Goal: Task Accomplishment & Management: Manage account settings

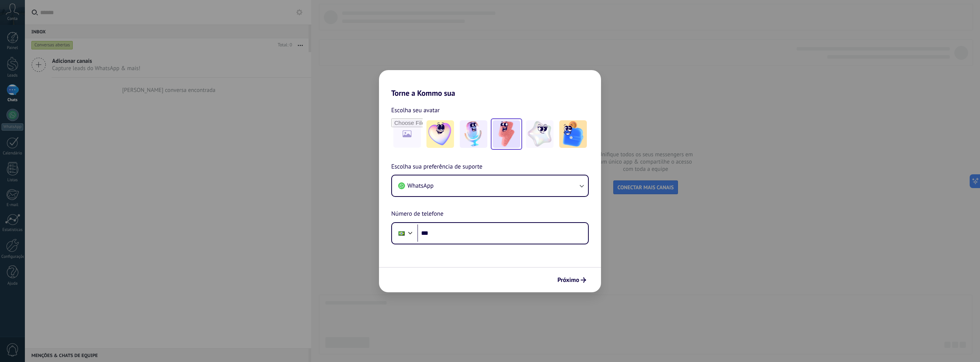
click at [510, 136] on img at bounding box center [507, 134] width 28 height 28
click at [463, 185] on button "WhatsApp" at bounding box center [490, 185] width 196 height 21
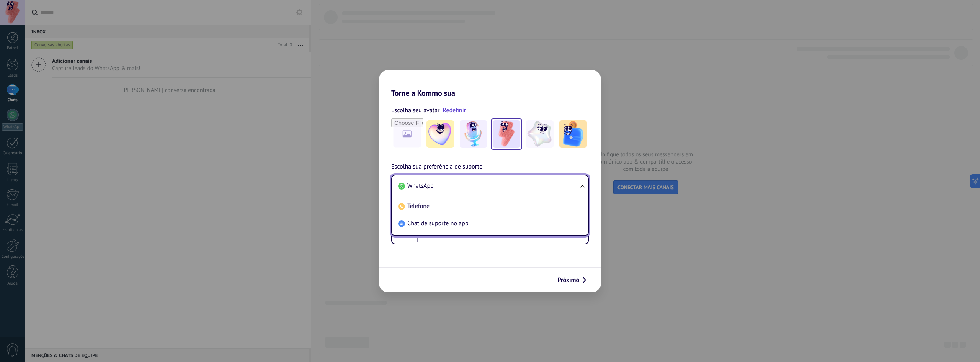
click at [463, 185] on li "WhatsApp" at bounding box center [488, 185] width 187 height 17
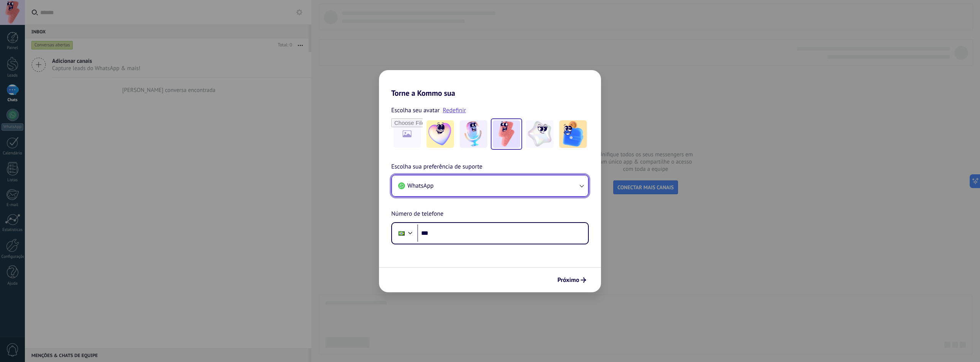
click at [463, 182] on button "WhatsApp" at bounding box center [490, 185] width 196 height 21
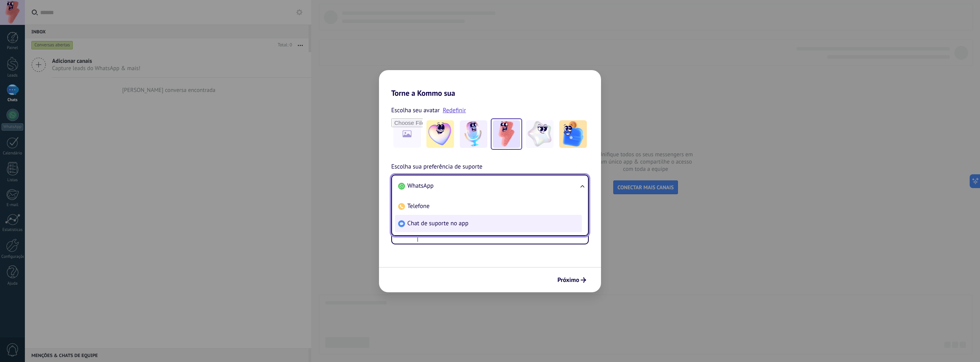
click at [458, 224] on span "Chat de suporte no app" at bounding box center [437, 223] width 61 height 8
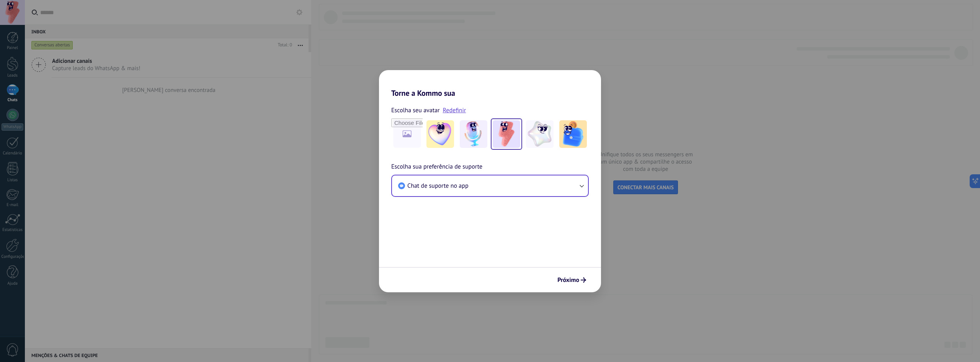
click at [582, 290] on div "Próximo" at bounding box center [490, 279] width 222 height 25
click at [578, 282] on span "Próximo" at bounding box center [568, 279] width 22 height 5
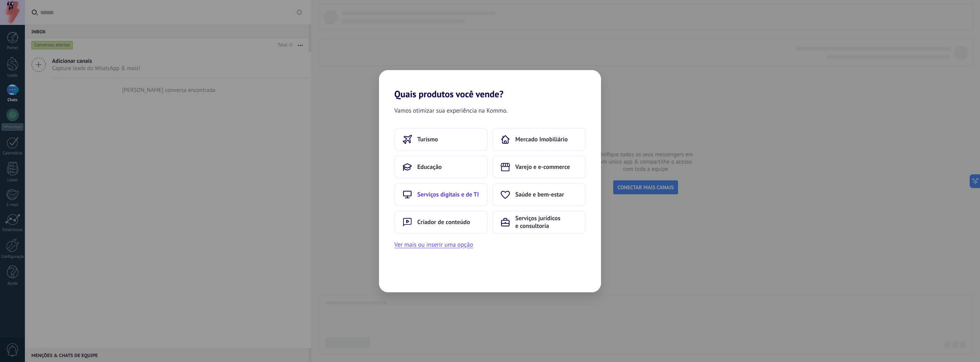
click at [453, 202] on button "Serviços digitais e de TI" at bounding box center [440, 194] width 93 height 23
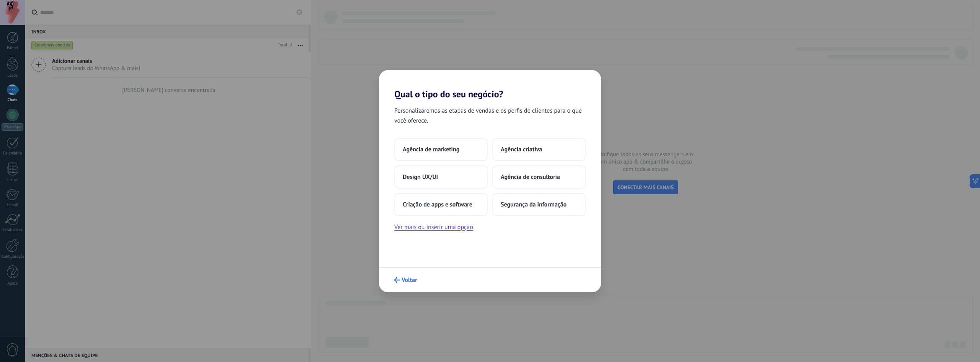
click at [405, 282] on span "Voltar" at bounding box center [410, 279] width 16 height 5
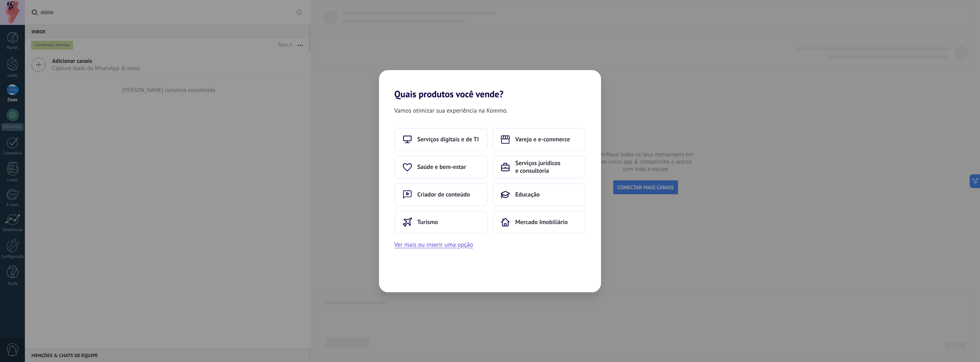
drag, startPoint x: 831, startPoint y: 174, endPoint x: 816, endPoint y: 174, distance: 14.9
click at [821, 174] on div "Quais produtos você vende? Vamos otimizar sua experiência na Kommo. Serviços di…" at bounding box center [490, 181] width 980 height 362
drag, startPoint x: 807, startPoint y: 175, endPoint x: 782, endPoint y: 176, distance: 25.7
click at [802, 175] on div "Quais produtos você vende? Vamos otimizar sua experiência na Kommo. Serviços di…" at bounding box center [490, 181] width 980 height 362
drag, startPoint x: 782, startPoint y: 176, endPoint x: 715, endPoint y: 172, distance: 66.8
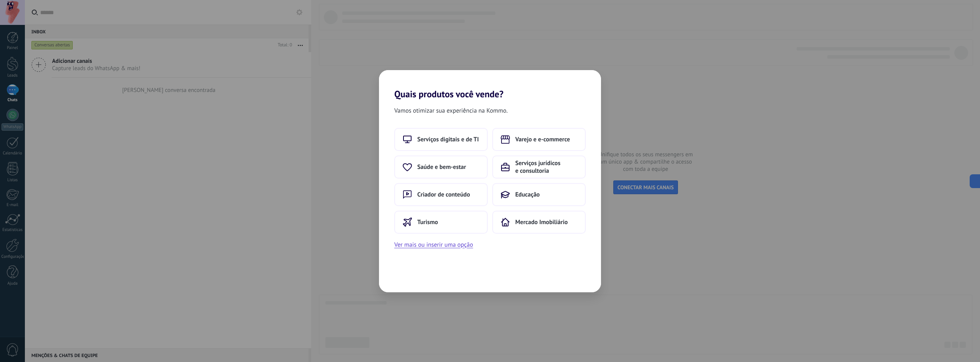
click at [779, 176] on div "Quais produtos você vende? Vamos otimizar sua experiência na Kommo. Serviços di…" at bounding box center [490, 181] width 980 height 362
click at [551, 133] on button "Varejo e e-commerce" at bounding box center [538, 139] width 93 height 23
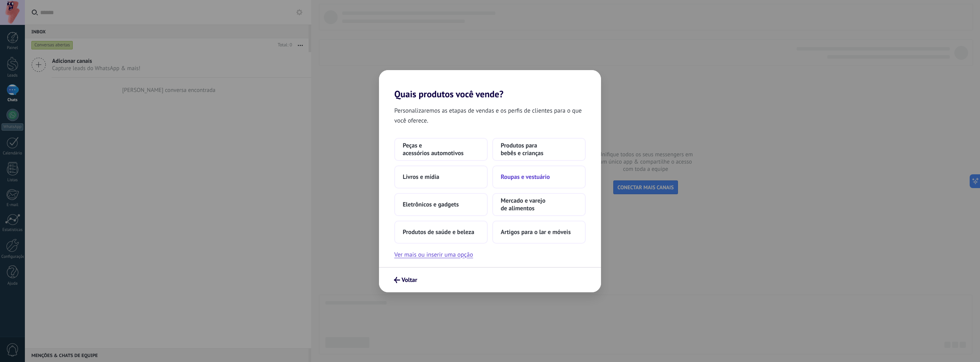
click at [520, 184] on button "Roupas e vestuário" at bounding box center [538, 176] width 93 height 23
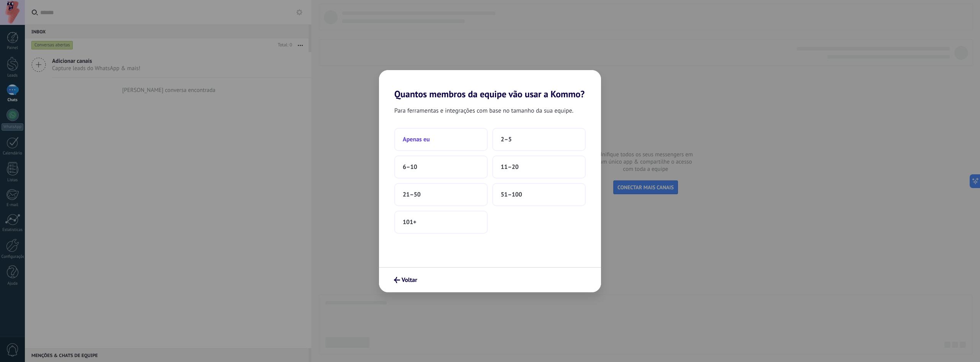
click at [462, 145] on button "Apenas eu" at bounding box center [440, 139] width 93 height 23
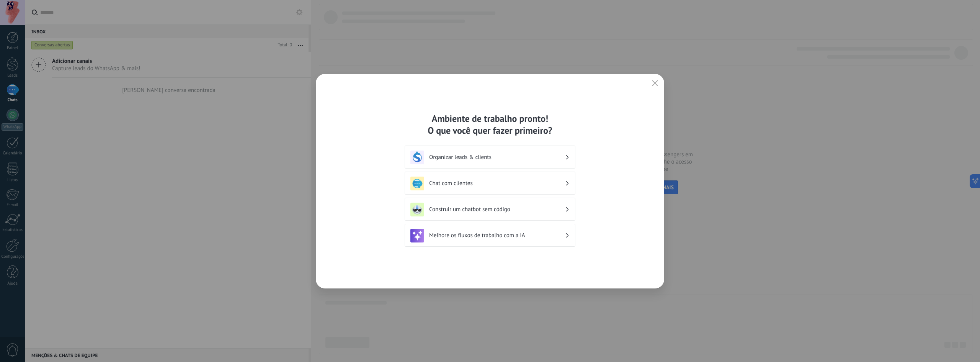
click at [444, 154] on h3 "Organizar leads & clients" at bounding box center [497, 157] width 136 height 7
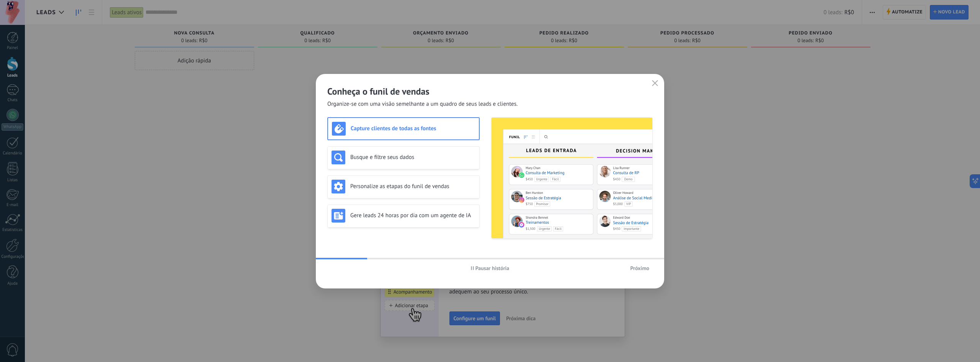
click at [662, 78] on div "Conheça o funil de vendas Organize-se com uma visão semelhante a um quadro de s…" at bounding box center [490, 91] width 348 height 34
click at [656, 82] on icon "button" at bounding box center [655, 83] width 6 height 6
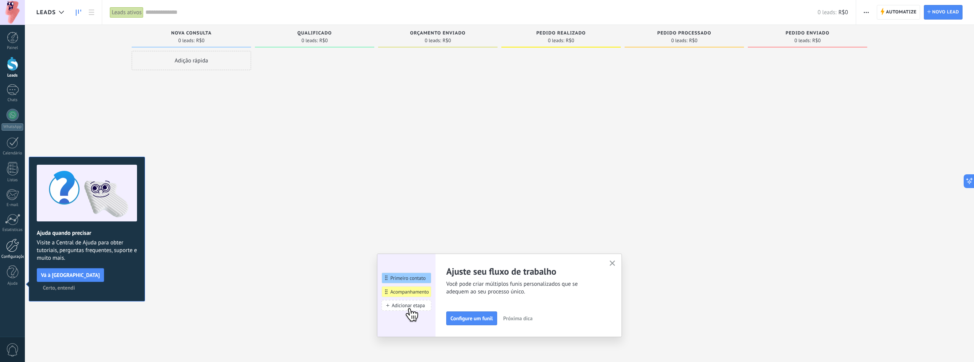
click at [13, 253] on link "Configurações" at bounding box center [12, 249] width 25 height 21
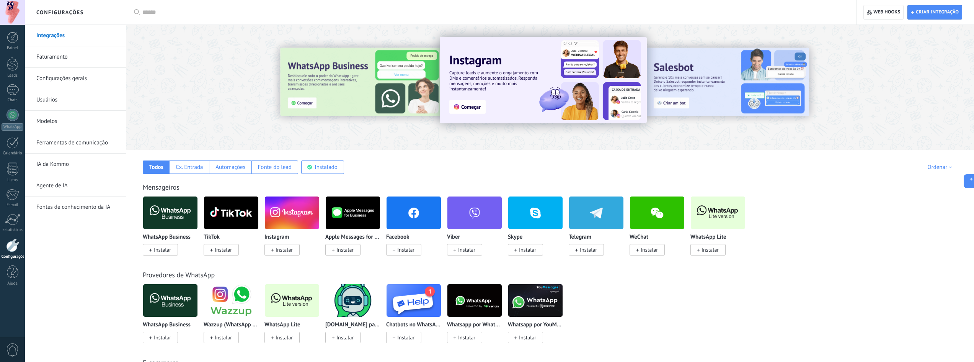
click at [65, 30] on link "Integrações" at bounding box center [77, 35] width 82 height 21
click at [924, 14] on span "Criar integração" at bounding box center [937, 12] width 43 height 6
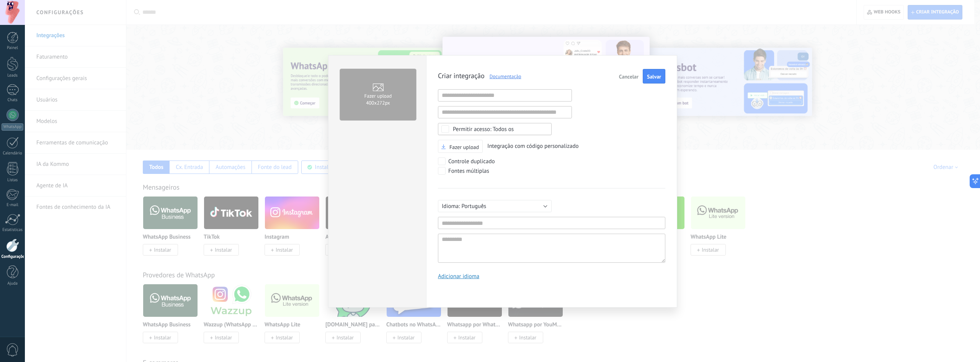
scroll to position [7, 0]
click at [535, 221] on input "text" at bounding box center [551, 223] width 227 height 12
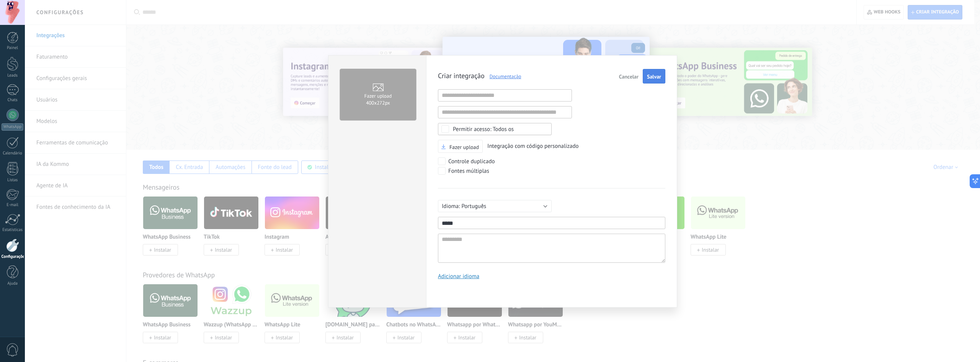
type input "*****"
click at [652, 78] on span "Salvar" at bounding box center [654, 76] width 14 height 5
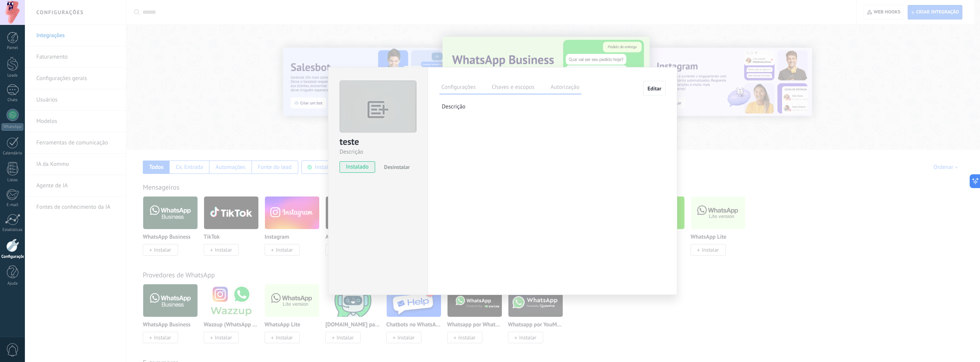
click at [552, 85] on label "Autorização" at bounding box center [565, 88] width 33 height 11
click at [493, 87] on label "Chaves e escopos" at bounding box center [513, 88] width 47 height 11
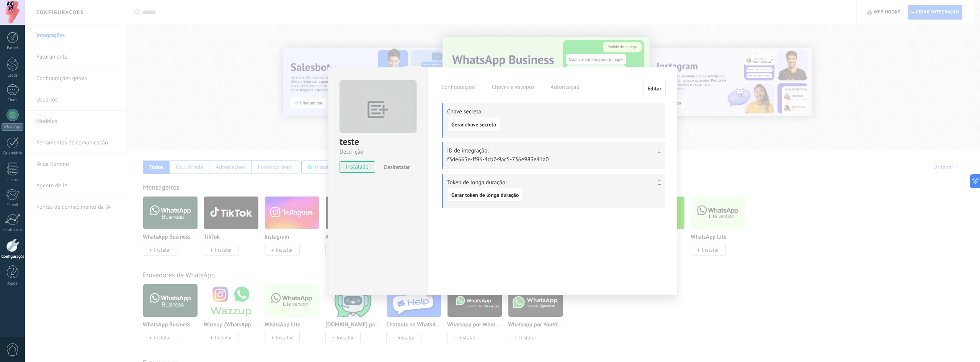
click at [493, 125] on span "Gerar chave secreta" at bounding box center [473, 124] width 45 height 5
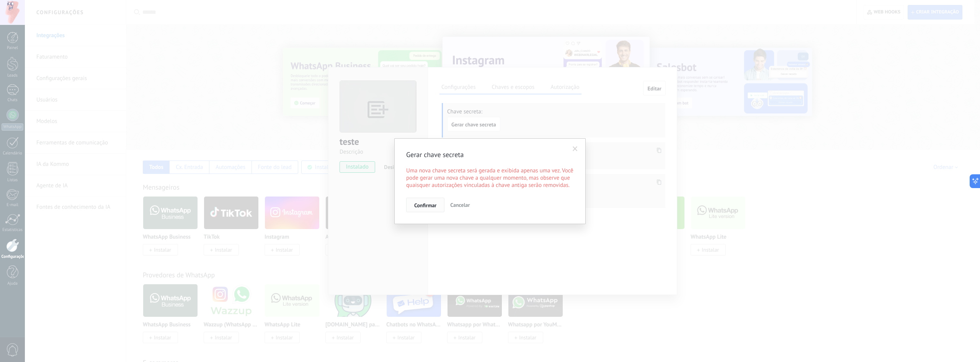
click at [424, 206] on span "Confirmar" at bounding box center [425, 205] width 22 height 5
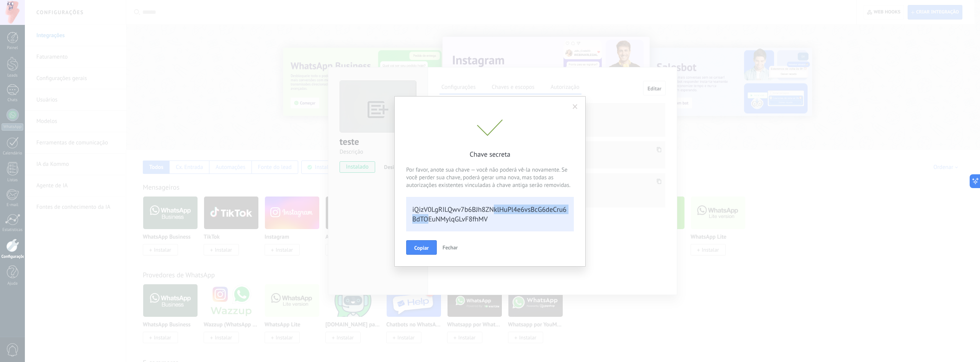
drag, startPoint x: 493, startPoint y: 212, endPoint x: 438, endPoint y: 216, distance: 54.9
click at [430, 219] on div "iQizV0LgRILQwv7b6BJh8ZNklHuPl4e6vsBcG6deCru6BdTOEuNMylqGLvF8fhMV" at bounding box center [490, 214] width 168 height 34
click at [461, 218] on div "iQizV0LgRILQwv7b6BJh8ZNklHuPl4e6vsBcG6deCru6BdTOEuNMylqGLvF8fhMV" at bounding box center [490, 214] width 168 height 34
drag, startPoint x: 493, startPoint y: 220, endPoint x: 406, endPoint y: 209, distance: 87.6
click at [406, 209] on div "iQizV0LgRILQwv7b6BJh8ZNklHuPl4e6vsBcG6deCru6BdTOEuNMylqGLvF8fhMV" at bounding box center [490, 214] width 168 height 34
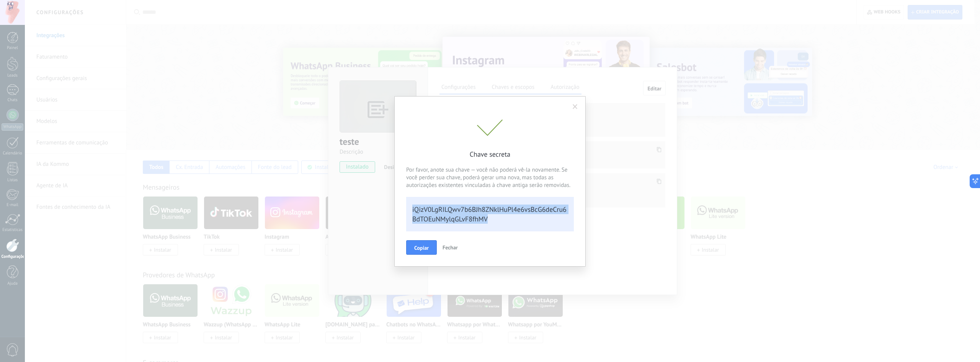
copy div "iQizV0LgRILQwv7b6BJh8ZNklHuPl4e6vsBcG6deCru6BdTOEuNMylqGLvF8fhMV"
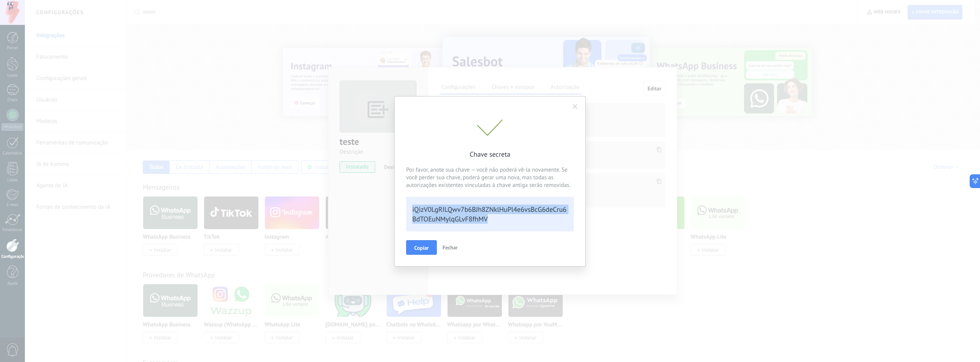
click at [453, 245] on span "Fechar" at bounding box center [450, 247] width 15 height 7
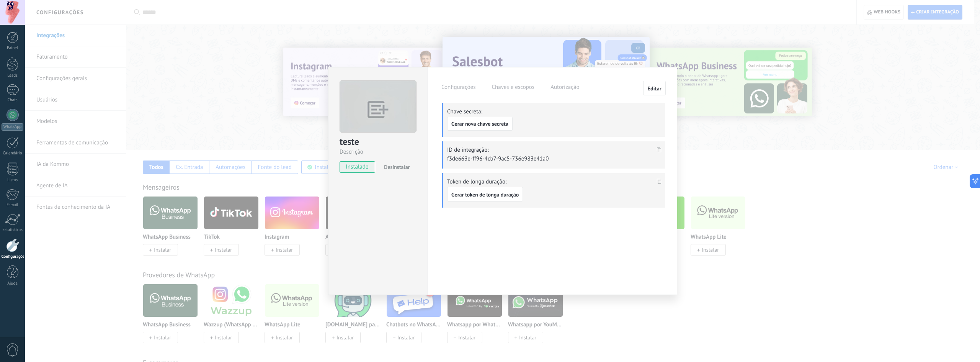
click at [663, 144] on div "ID de integração: f3de663e-ff96-4cb7-9ac5-736e983e41a0" at bounding box center [554, 154] width 224 height 27
click at [660, 146] on div at bounding box center [659, 149] width 9 height 11
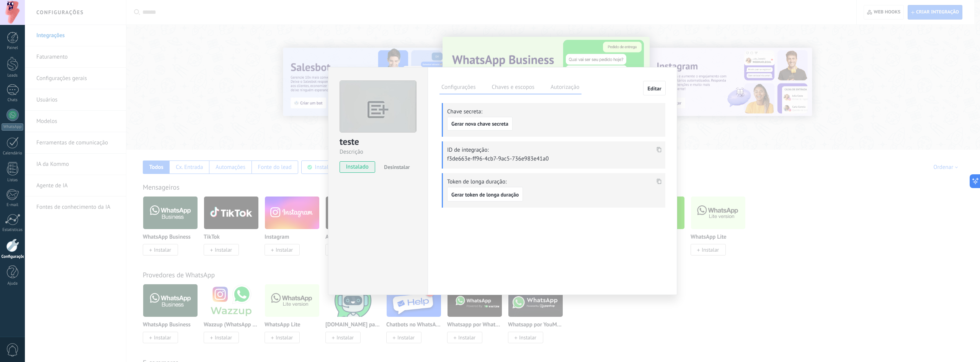
click at [660, 147] on icon at bounding box center [659, 149] width 5 height 5
copy div "iQizV0LgRILQwv7b6BJh8ZNklHuPl4e6vsBcG6deCru6BdTOEuNMylqGLvF8fhMV"
click at [483, 195] on span "Gerar token de longa duração" at bounding box center [484, 194] width 67 height 5
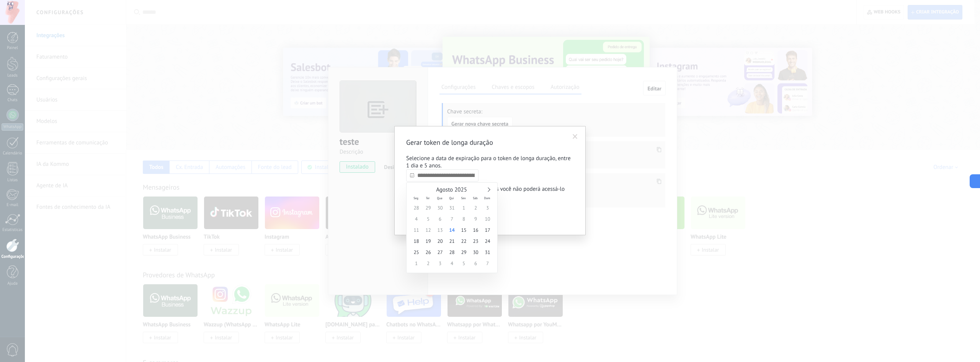
click at [453, 179] on input "text" at bounding box center [442, 175] width 72 height 12
type input "**********"
click at [475, 249] on span "30" at bounding box center [476, 252] width 12 height 11
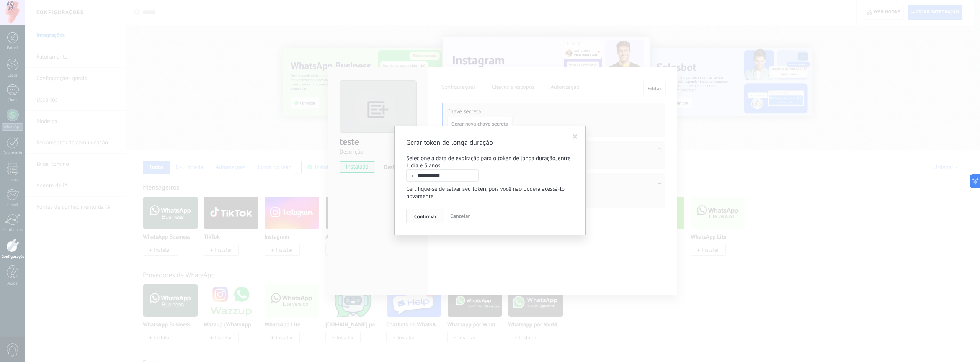
click at [426, 219] on span "Confirmar" at bounding box center [425, 216] width 22 height 5
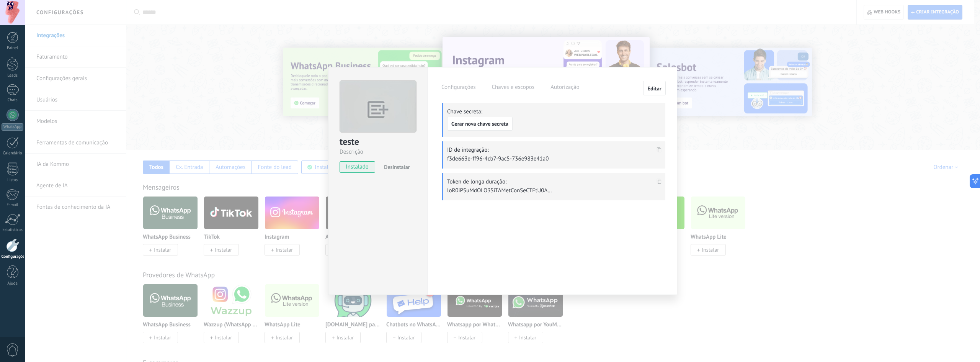
click at [658, 180] on icon at bounding box center [659, 181] width 5 height 5
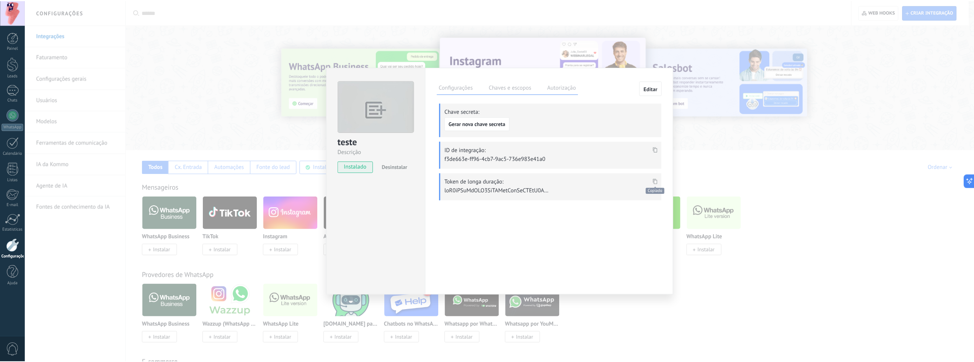
scroll to position [452, 0]
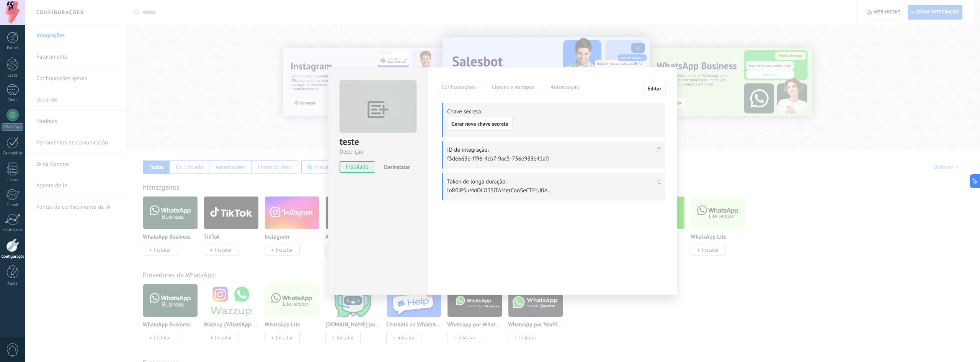
click at [660, 149] on icon at bounding box center [659, 149] width 5 height 5
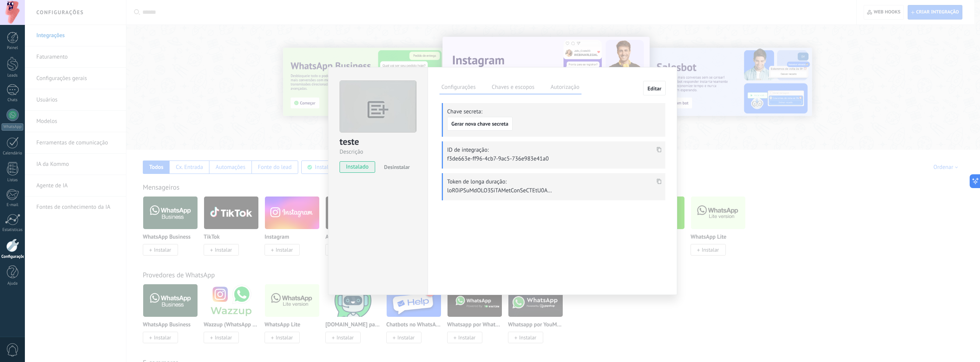
click at [560, 88] on label "Autorização" at bounding box center [565, 88] width 33 height 11
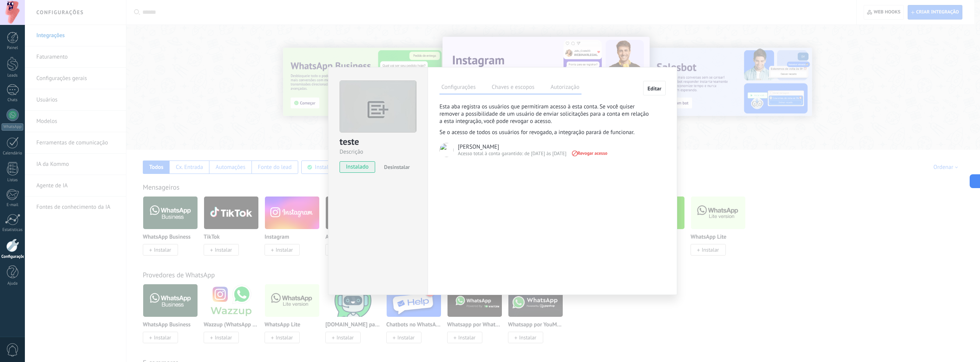
click at [450, 91] on label "Configurações" at bounding box center [458, 88] width 38 height 11
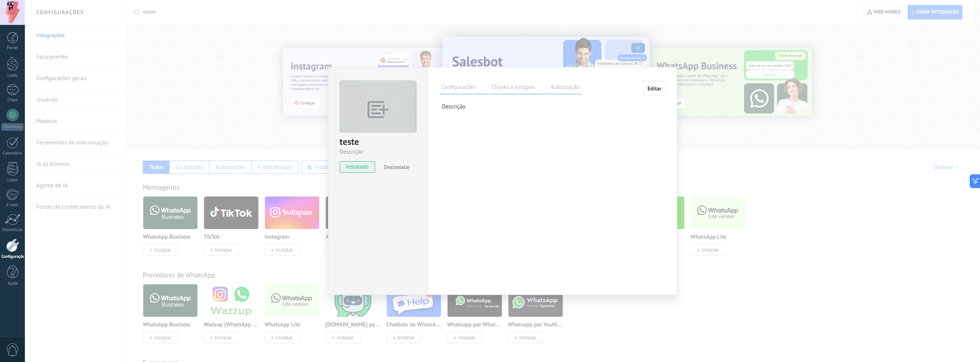
click at [245, 121] on div "teste Descrição instalado Desinstalar Configurações Chaves e escopos Autorizaçã…" at bounding box center [502, 181] width 955 height 362
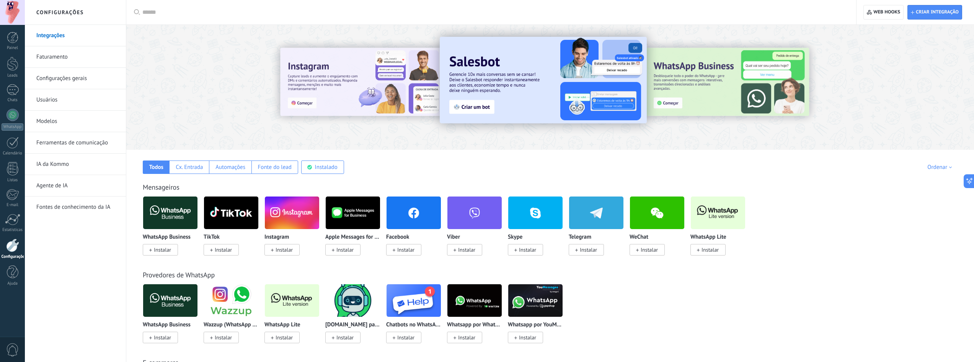
click at [64, 37] on link "Integrações" at bounding box center [77, 35] width 82 height 21
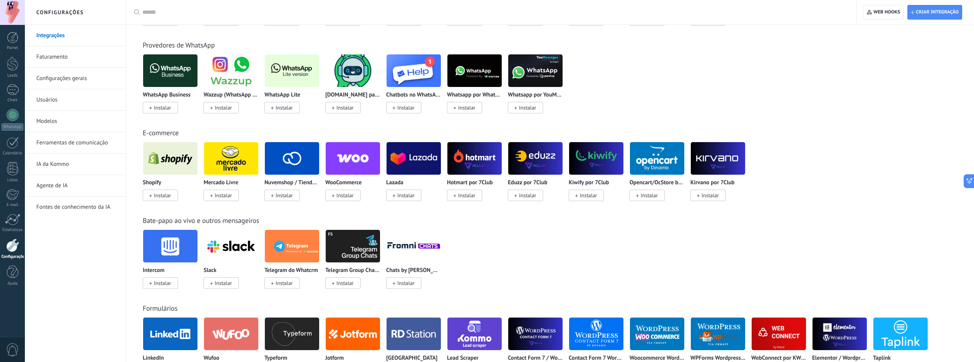
scroll to position [38, 0]
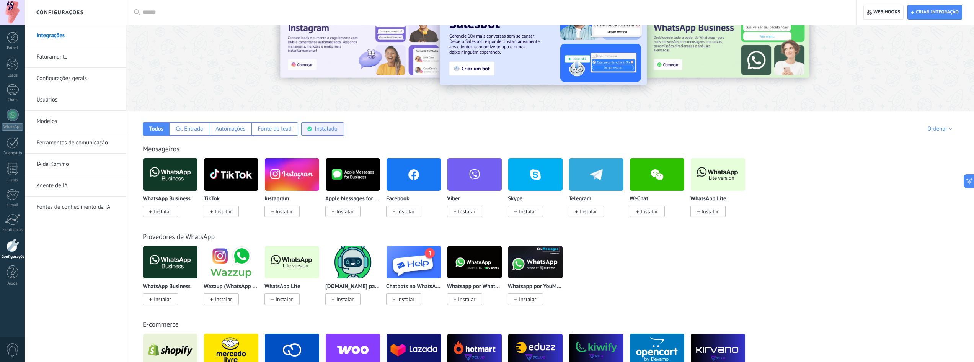
click at [322, 127] on div "Instalado" at bounding box center [326, 128] width 23 height 7
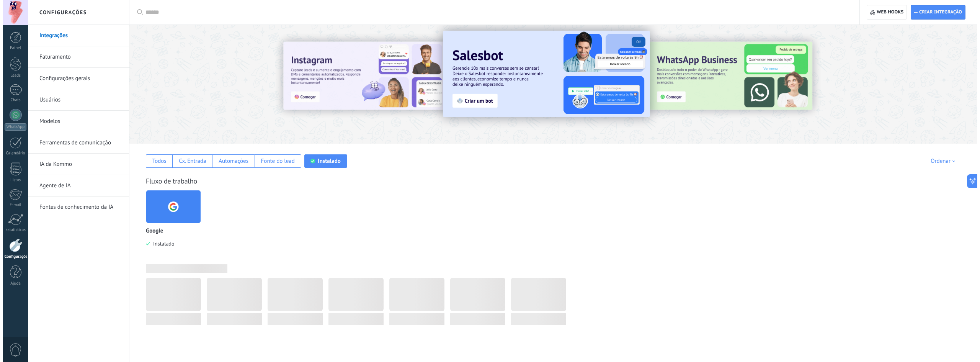
scroll to position [0, 0]
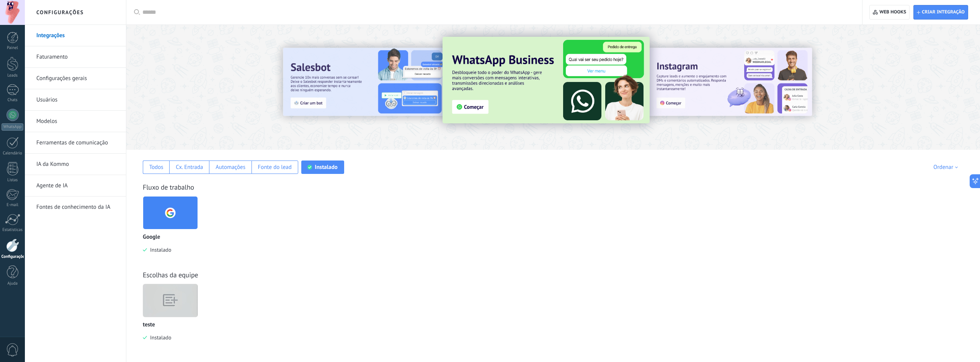
click at [165, 304] on img at bounding box center [170, 300] width 54 height 42
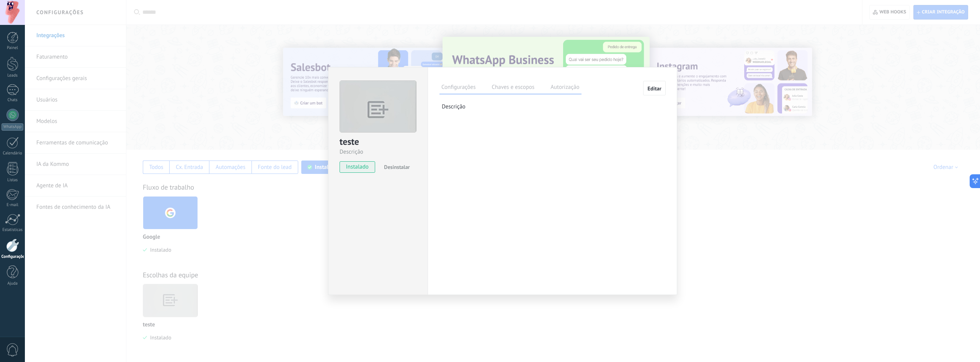
click at [495, 88] on label "Chaves e escopos" at bounding box center [513, 88] width 47 height 11
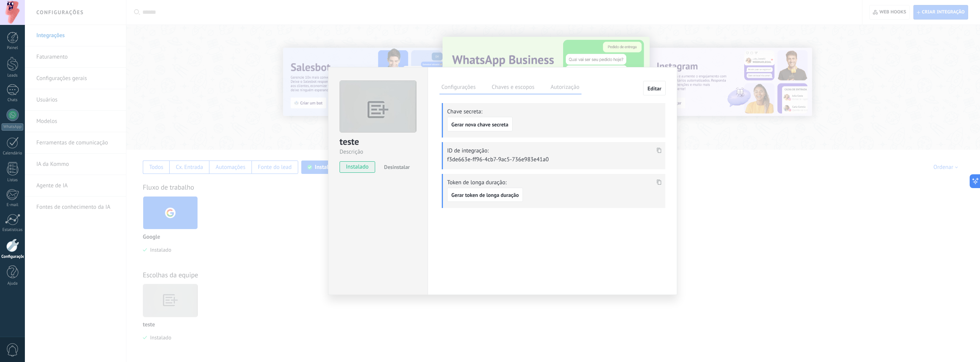
click at [246, 287] on div "teste Descrição instalado Desinstalar Configurações Chaves e escopos Autorizaçã…" at bounding box center [502, 181] width 955 height 362
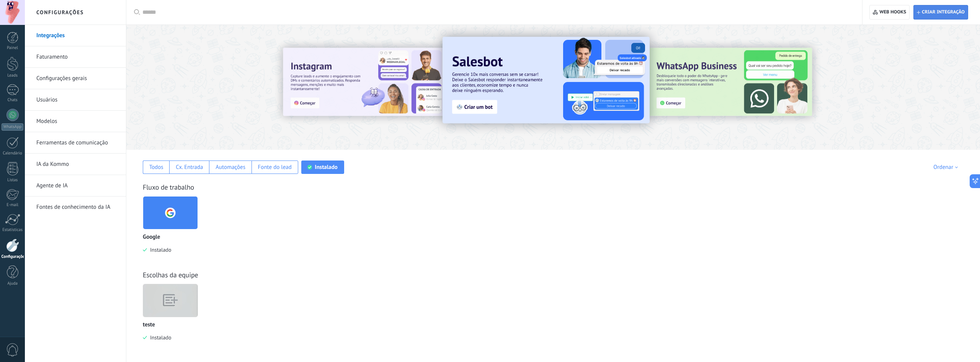
click at [944, 18] on span "Criar integração" at bounding box center [941, 12] width 48 height 14
type textarea "*********"
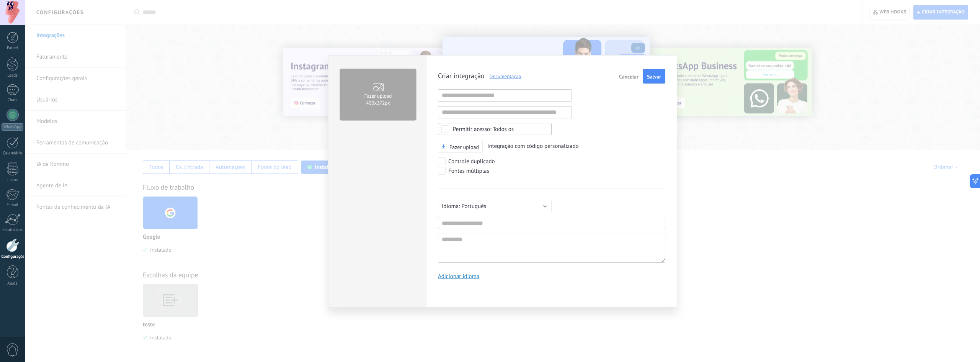
click at [505, 76] on link "Documentação" at bounding box center [503, 76] width 37 height 7
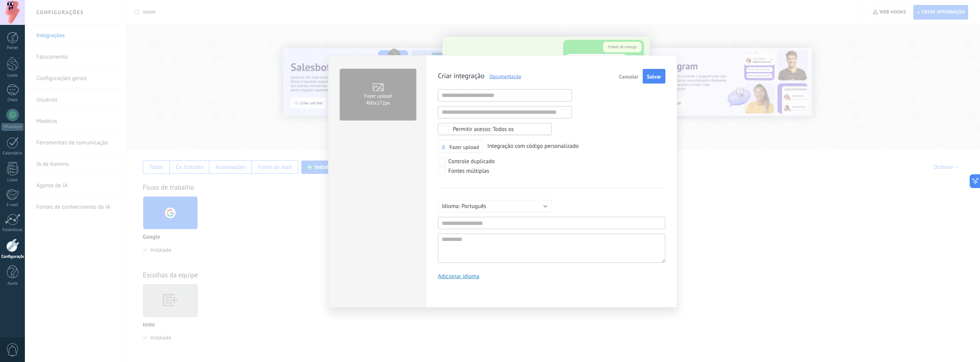
click at [516, 73] on link "Documentação" at bounding box center [503, 76] width 37 height 7
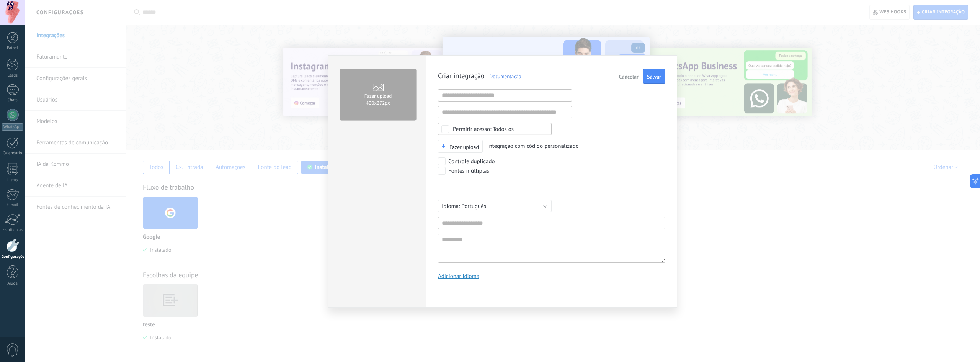
click at [620, 82] on button "Cancelar" at bounding box center [629, 76] width 26 height 15
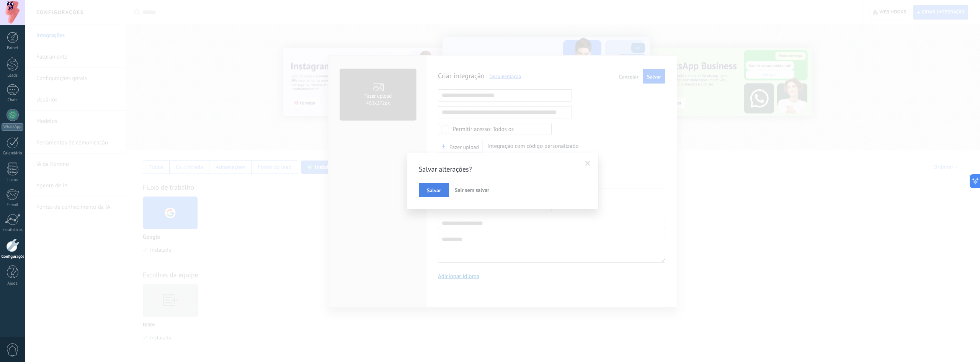
click at [448, 187] on button "Salvar" at bounding box center [434, 190] width 30 height 15
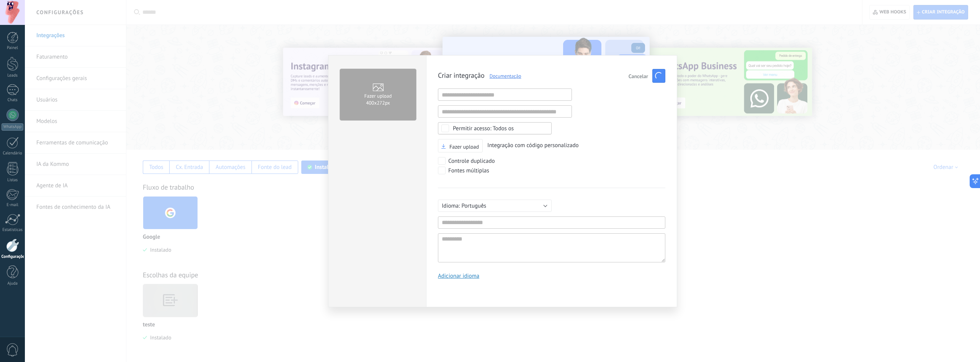
click at [635, 81] on button "Cancelar" at bounding box center [639, 76] width 26 height 14
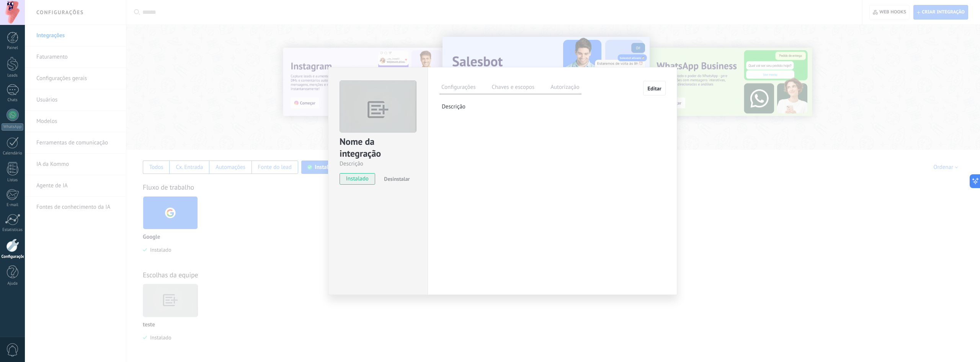
click at [319, 209] on div "Nome da integração Descrição instalado Desinstalar Configurações Chaves e escop…" at bounding box center [502, 181] width 955 height 362
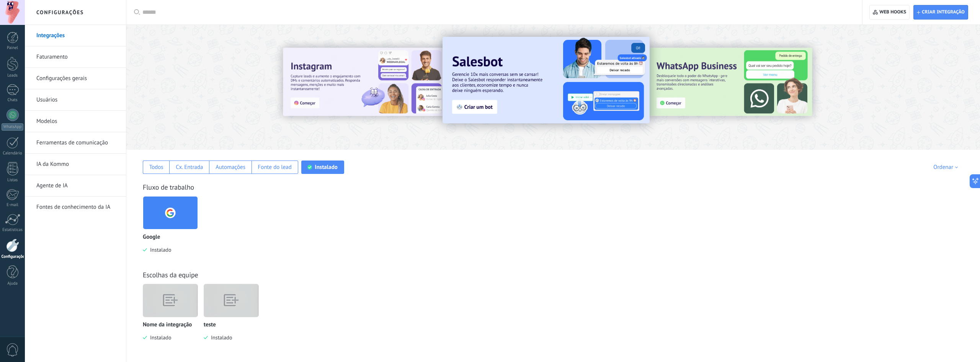
drag, startPoint x: 206, startPoint y: 282, endPoint x: 186, endPoint y: 294, distance: 23.2
click at [186, 294] on img at bounding box center [170, 300] width 54 height 42
click at [257, 292] on img at bounding box center [231, 300] width 54 height 42
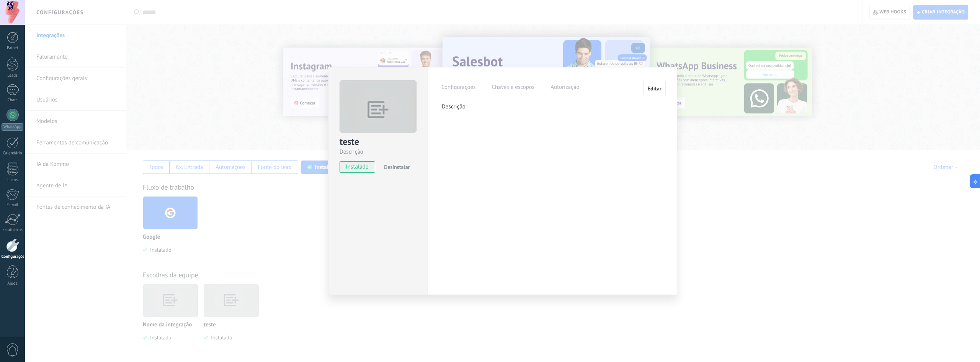
click at [495, 81] on div "Configurações Chaves e escopos Autorização" at bounding box center [510, 87] width 142 height 13
click at [511, 85] on label "Chaves e escopos" at bounding box center [513, 88] width 47 height 11
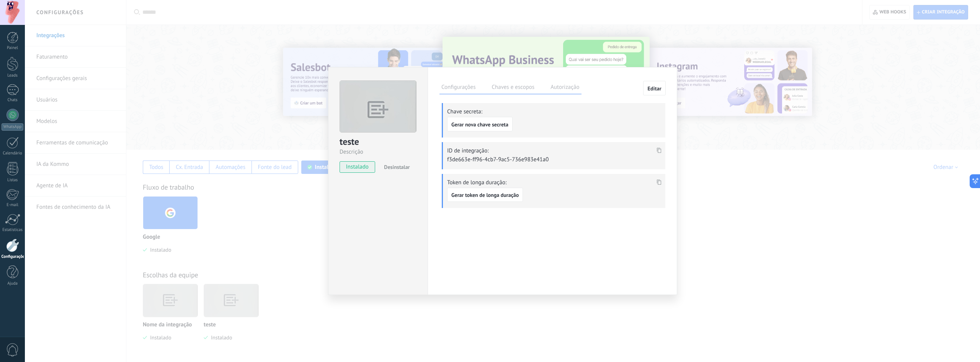
drag, startPoint x: 547, startPoint y: 157, endPoint x: 471, endPoint y: 159, distance: 76.2
click at [478, 159] on p "f3de663e-ff96-4cb7-9ac5-736e983e41a0" at bounding box center [500, 159] width 107 height 7
